Goal: Information Seeking & Learning: Check status

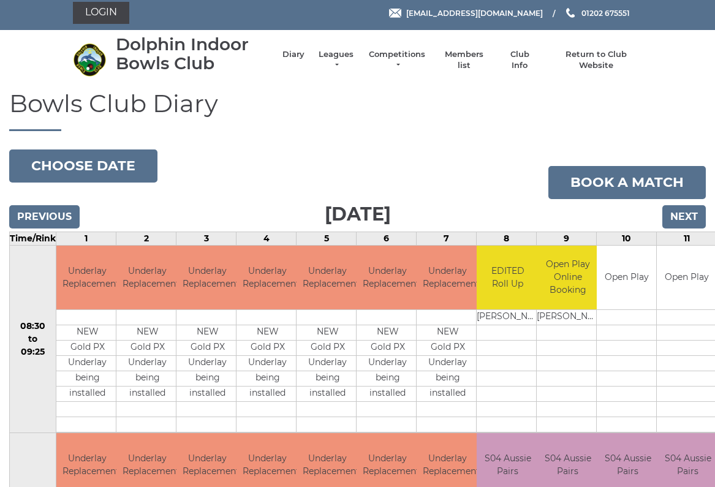
scroll to position [2, 0]
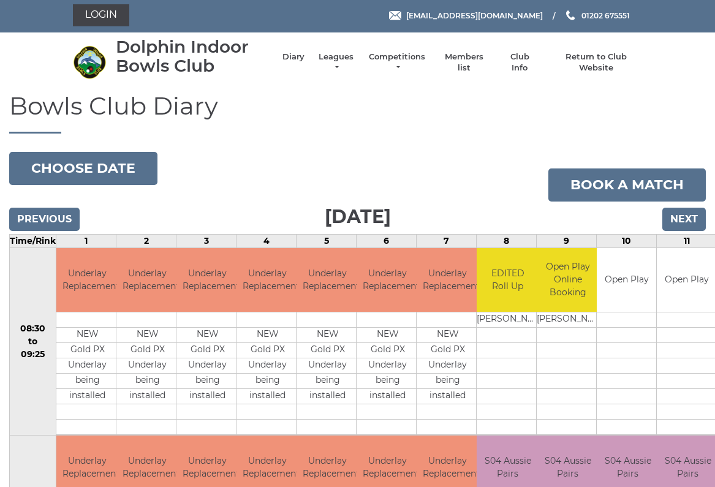
click at [349, 53] on li "Leagues Club leagues - Summer 2025 Club leagues - Winter 2024 Club leagues - Su…" at bounding box center [329, 62] width 51 height 34
click at [348, 65] on link "Leagues" at bounding box center [336, 62] width 39 height 22
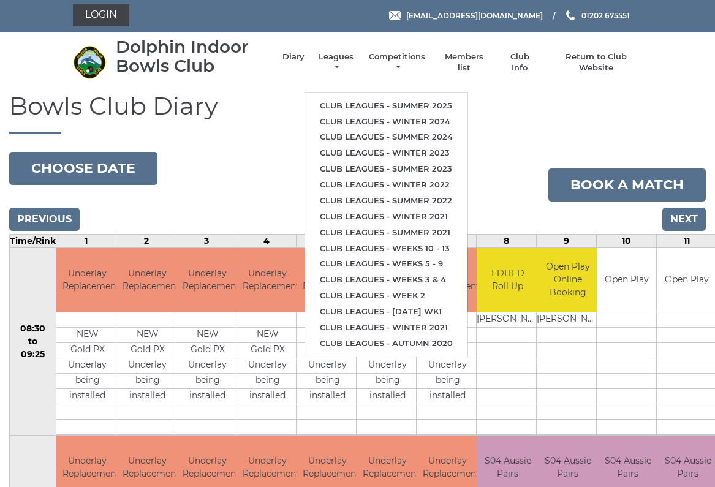
click at [431, 98] on link "Club leagues - Summer 2025" at bounding box center [386, 106] width 162 height 16
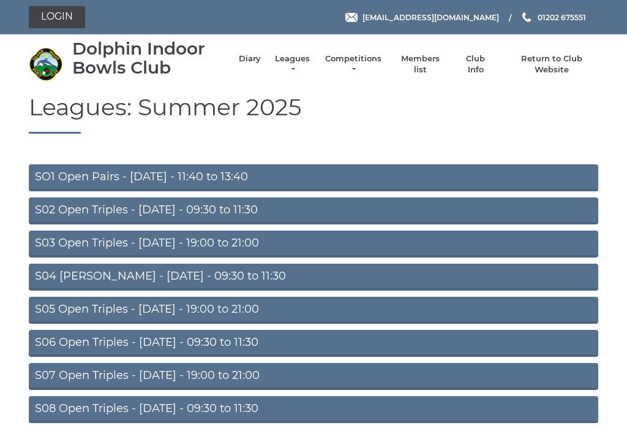
click at [246, 273] on link "S04 [PERSON_NAME] - [DATE] - 09:30 to 11:30" at bounding box center [314, 276] width 570 height 27
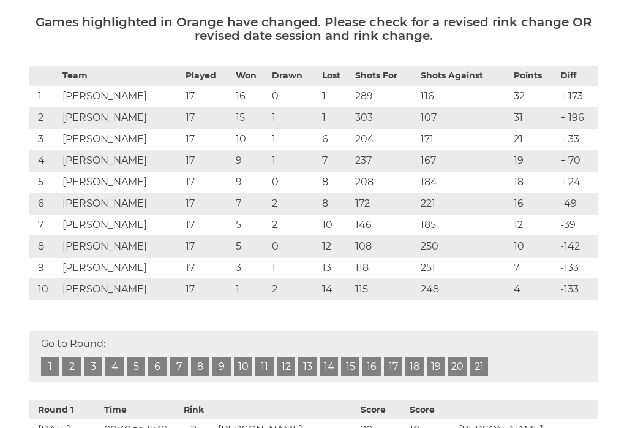
scroll to position [189, 0]
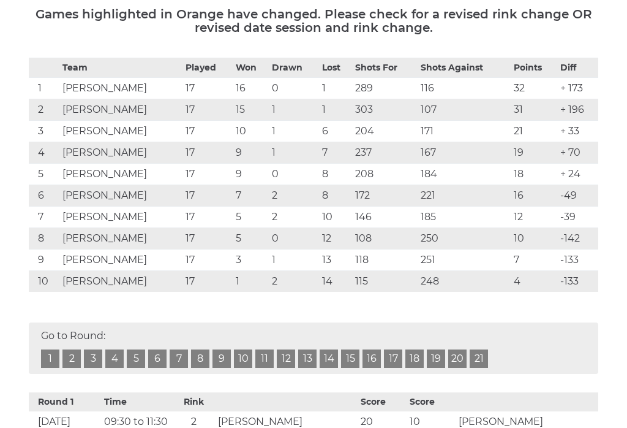
click at [398, 360] on link "17" at bounding box center [393, 359] width 18 height 18
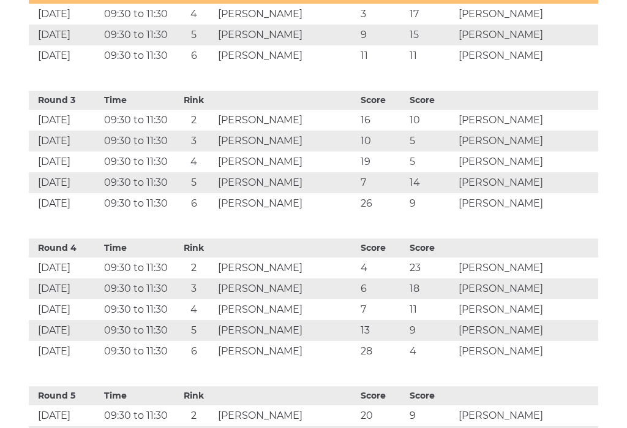
scroll to position [801, 0]
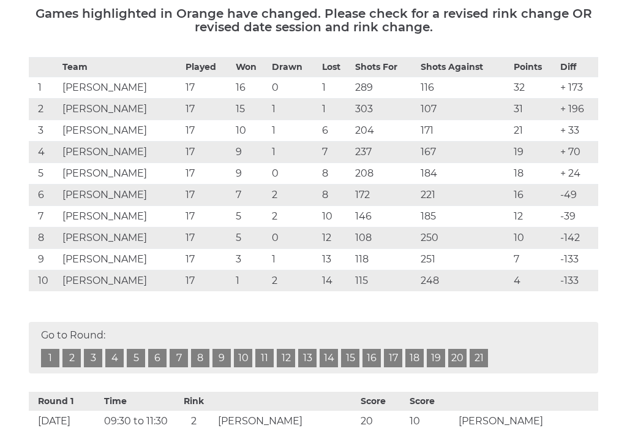
scroll to position [189, 0]
